Goal: Task Accomplishment & Management: Manage account settings

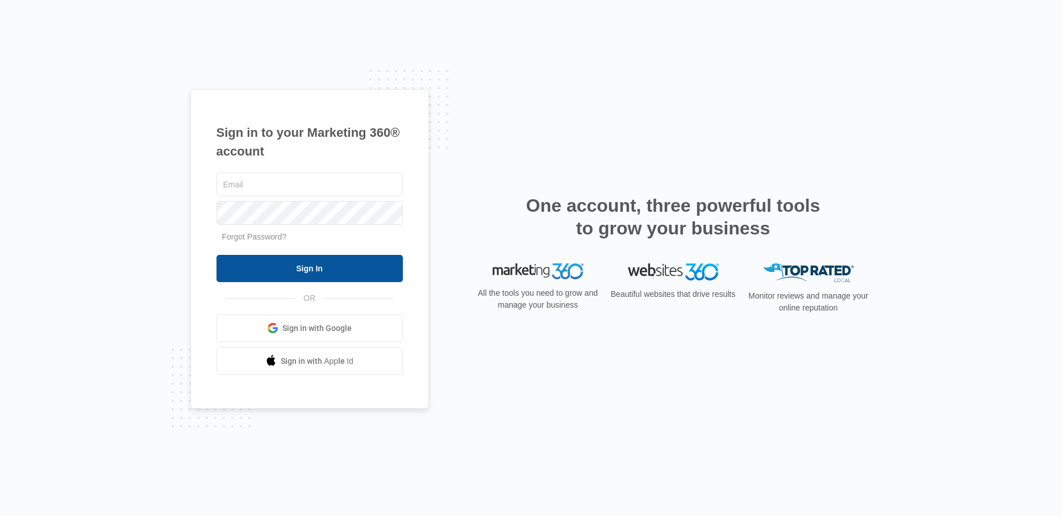
type input "[EMAIL_ADDRESS][DOMAIN_NAME]"
click at [347, 268] on input "Sign In" at bounding box center [309, 268] width 186 height 27
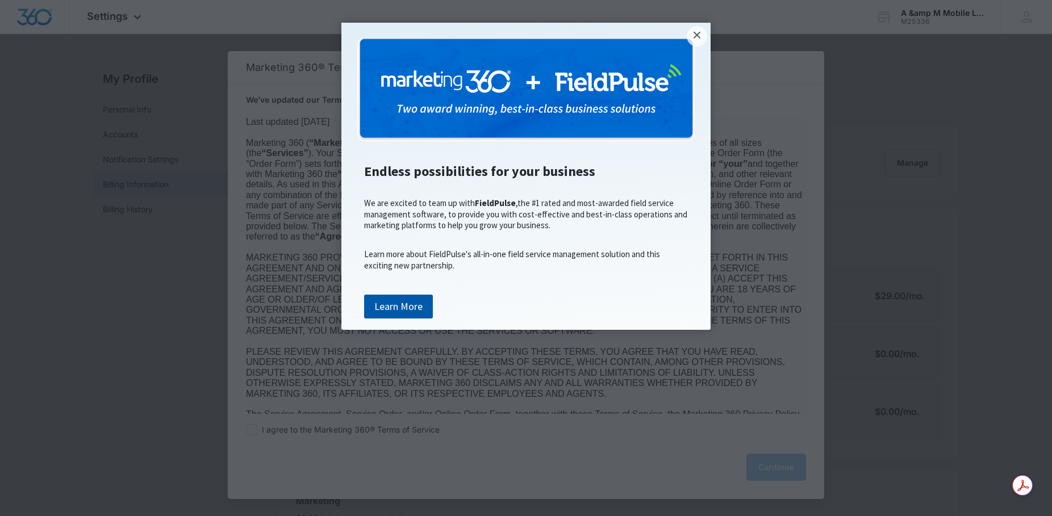
click at [415, 319] on link "Learn More" at bounding box center [398, 307] width 69 height 24
